Goal: Find specific page/section: Find specific page/section

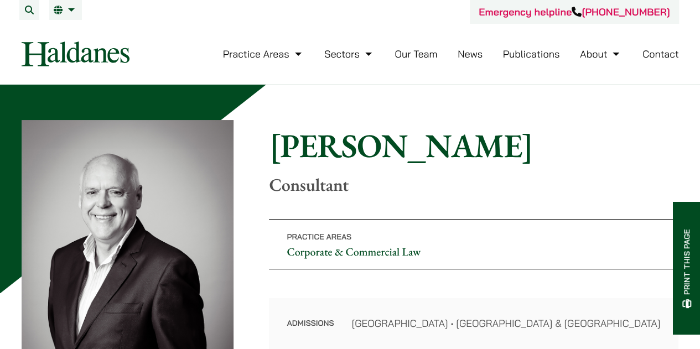
click at [420, 53] on link "Our Team" at bounding box center [416, 54] width 43 height 13
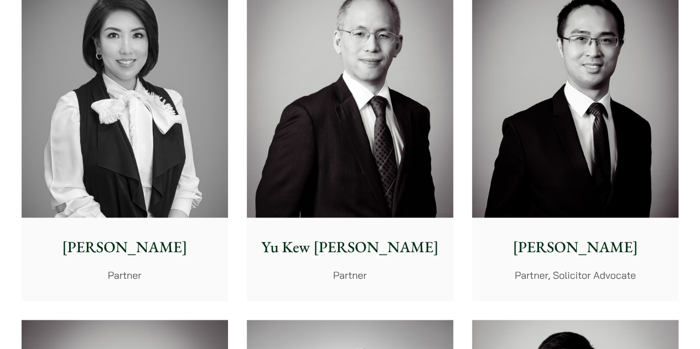
scroll to position [1052, 0]
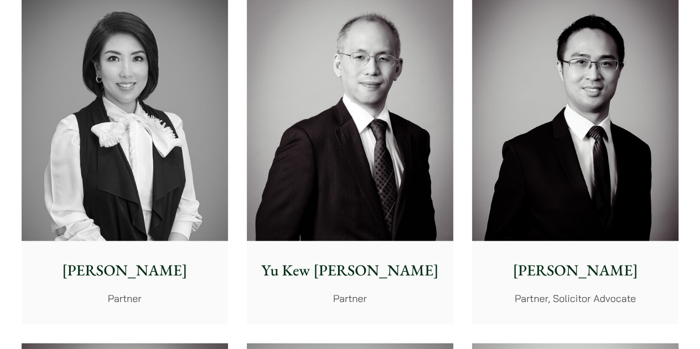
click at [147, 146] on img at bounding box center [125, 112] width 206 height 258
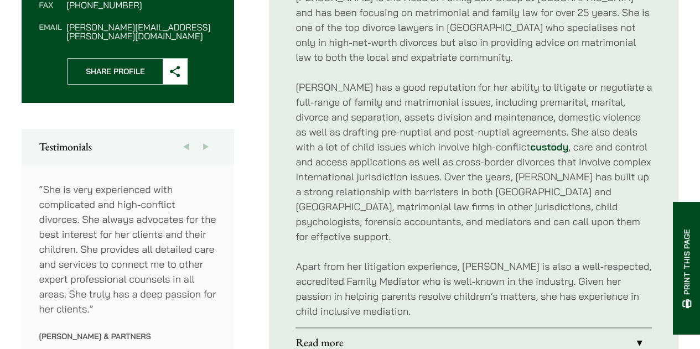
scroll to position [553, 0]
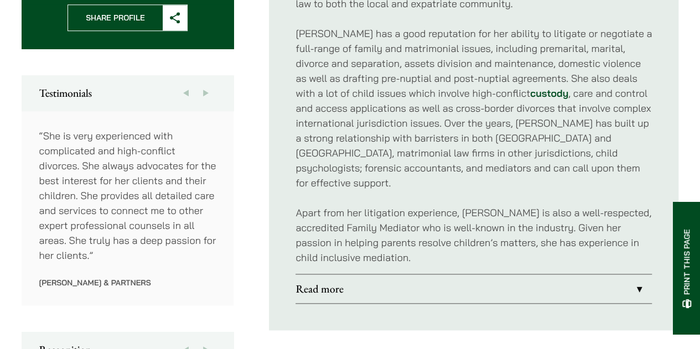
click at [326, 276] on link "Read more" at bounding box center [474, 289] width 356 height 29
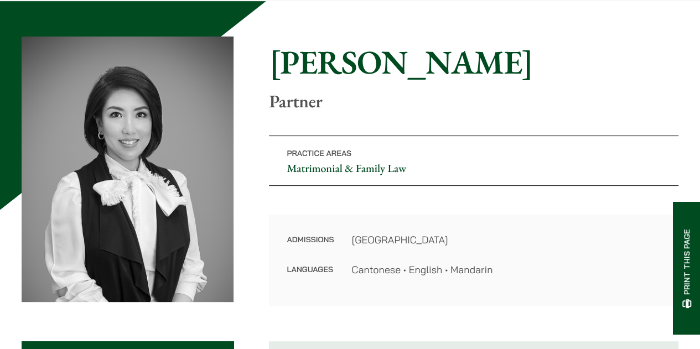
scroll to position [55, 0]
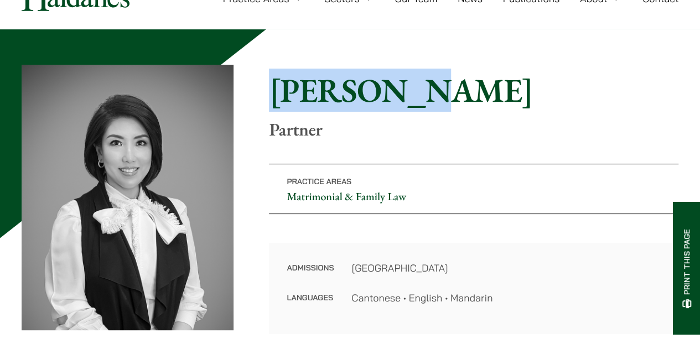
drag, startPoint x: 276, startPoint y: 88, endPoint x: 381, endPoint y: 88, distance: 104.6
click at [381, 88] on h1 "[PERSON_NAME]" at bounding box center [474, 90] width 410 height 40
